Goal: Find contact information: Find contact information

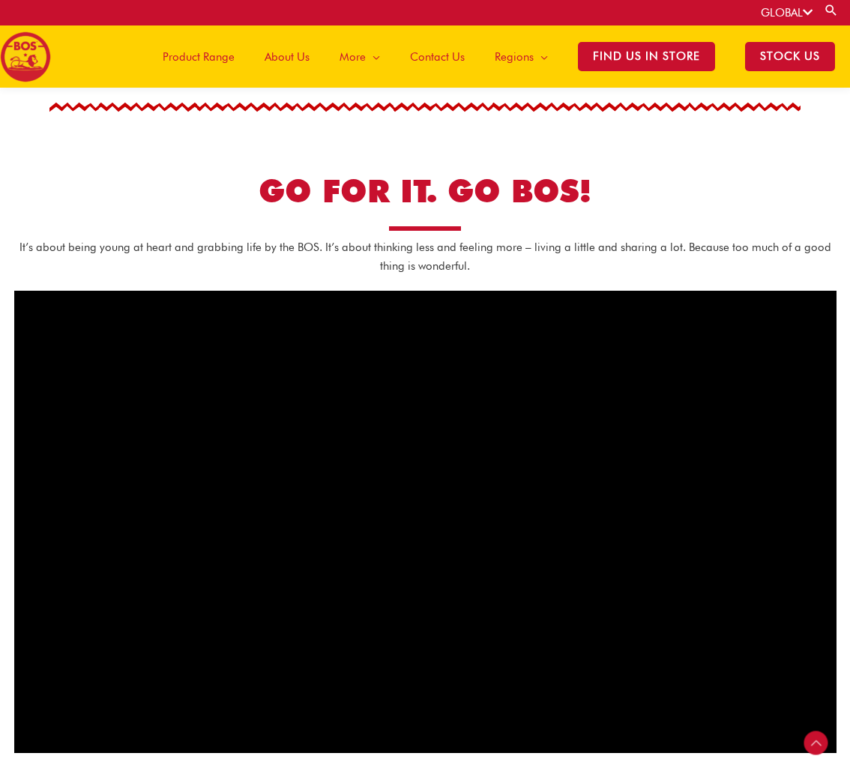
scroll to position [441, 0]
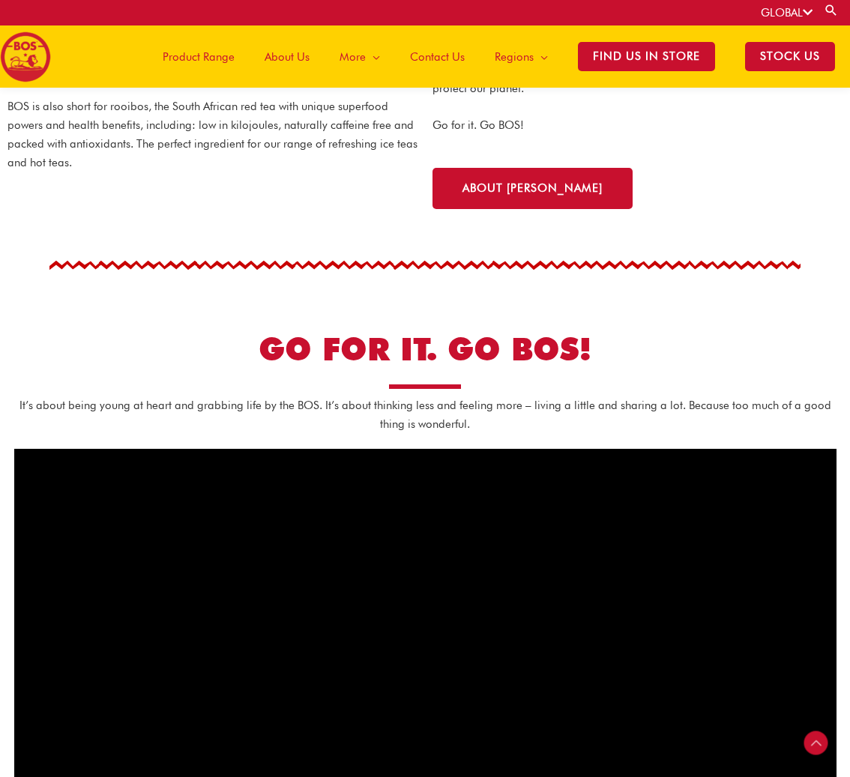
click at [723, 208] on div "Rooibos grows exclusively in the [GEOGRAPHIC_DATA] region of [GEOGRAPHIC_DATA] …" at bounding box center [637, 116] width 425 height 200
click at [438, 53] on span "Contact Us" at bounding box center [437, 56] width 55 height 45
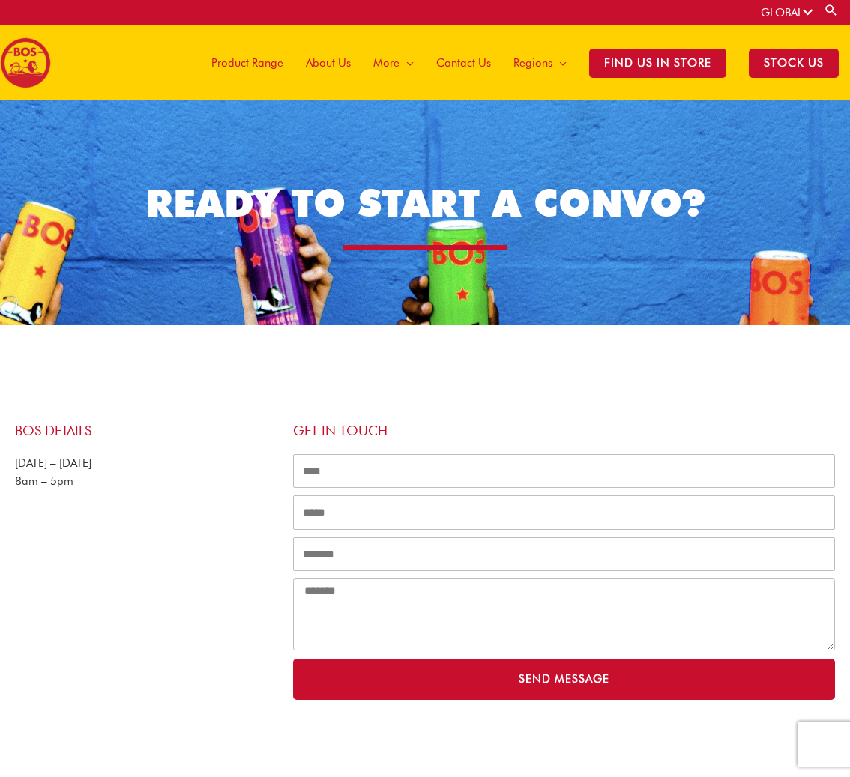
click at [346, 66] on span "About Us" at bounding box center [328, 62] width 45 height 45
